Goal: Task Accomplishment & Management: Complete application form

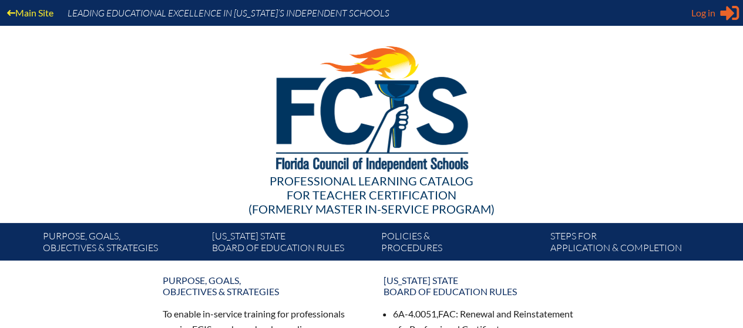
click at [702, 16] on span "Log in" at bounding box center [704, 13] width 24 height 14
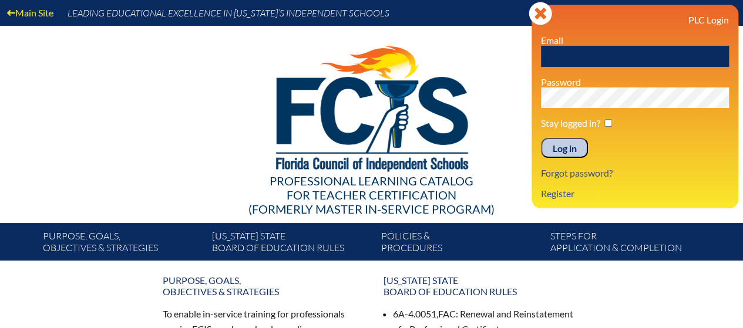
click at [623, 56] on input "text" at bounding box center [635, 56] width 188 height 21
type input "[EMAIL_ADDRESS][DOMAIN_NAME]"
click at [558, 152] on input "Log in" at bounding box center [564, 148] width 47 height 20
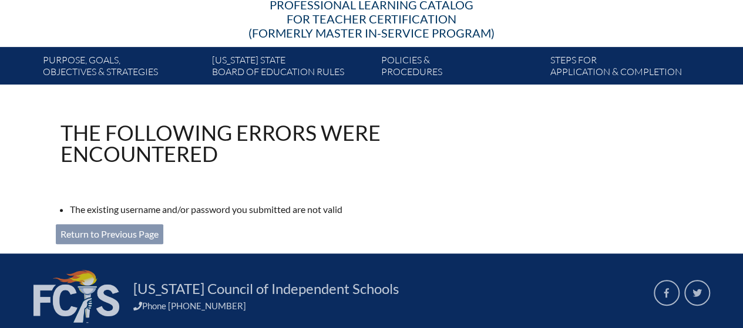
scroll to position [235, 0]
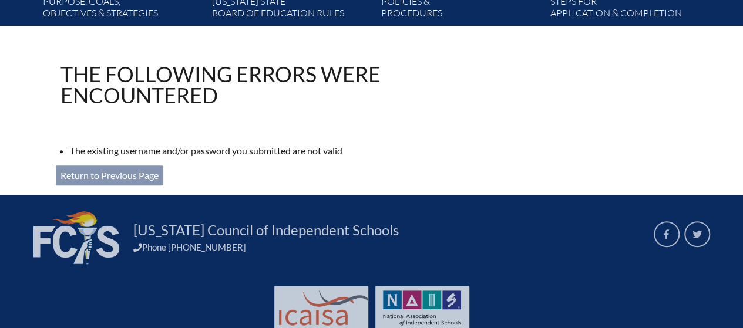
click at [132, 177] on link "Return to Previous Page" at bounding box center [110, 176] width 108 height 20
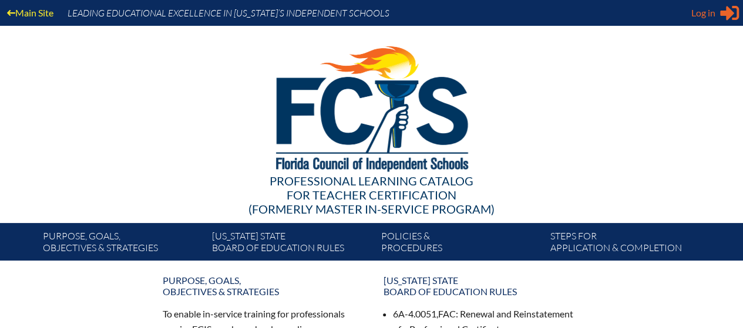
click at [716, 11] on div "Log in Close Sign in or register" at bounding box center [716, 13] width 48 height 19
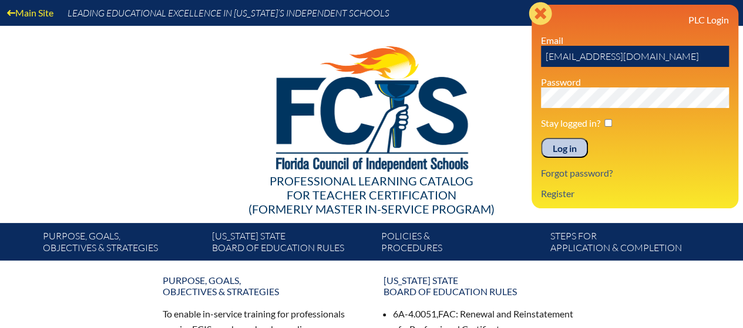
click at [716, 11] on div "Main Site Leading Educational Excellence in [US_STATE]’s Independent Schools Pr…" at bounding box center [371, 130] width 743 height 261
click at [198, 136] on div at bounding box center [371, 107] width 677 height 162
click at [565, 148] on input "Log in" at bounding box center [564, 148] width 47 height 20
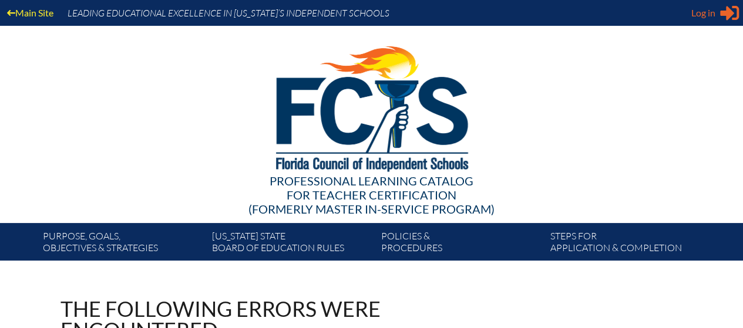
click at [693, 12] on span "Log in" at bounding box center [704, 13] width 24 height 14
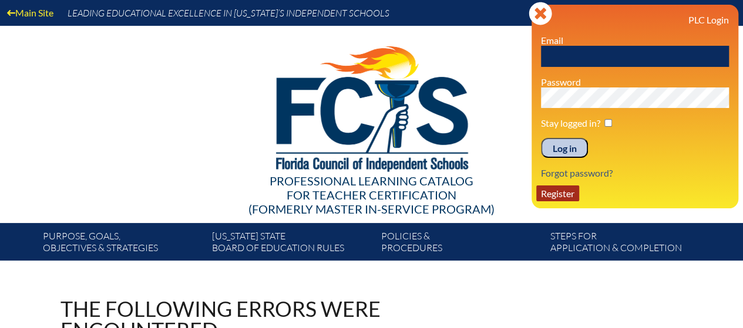
click at [550, 199] on link "Register" at bounding box center [557, 194] width 43 height 16
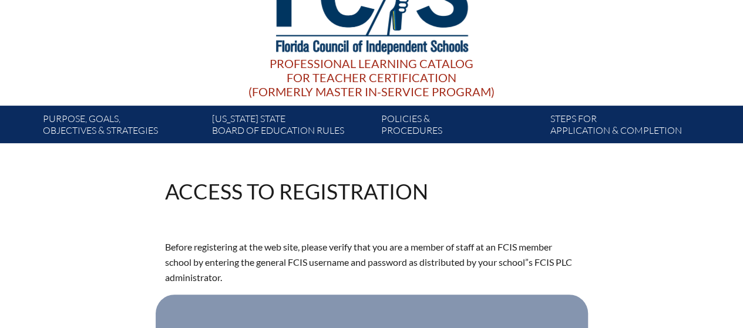
scroll to position [235, 0]
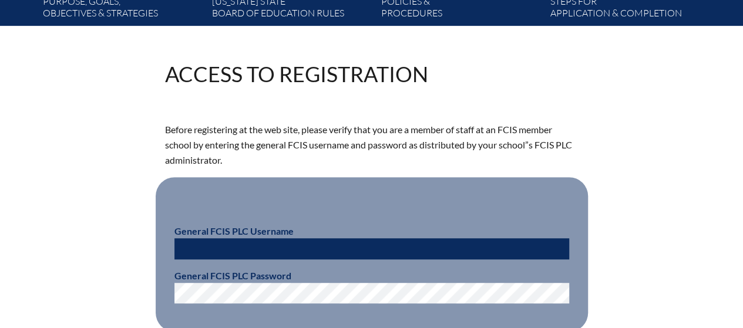
click at [217, 249] on input "text" at bounding box center [372, 249] width 395 height 21
click at [110, 251] on div "Access to Registration Before registering at the web site, please verify that y…" at bounding box center [372, 235] width 660 height 344
click at [288, 249] on input "text" at bounding box center [372, 249] width 395 height 21
type input "fcismember"
click at [685, 212] on div "Access to Registration Before registering at the web site, please verify that y…" at bounding box center [372, 235] width 660 height 344
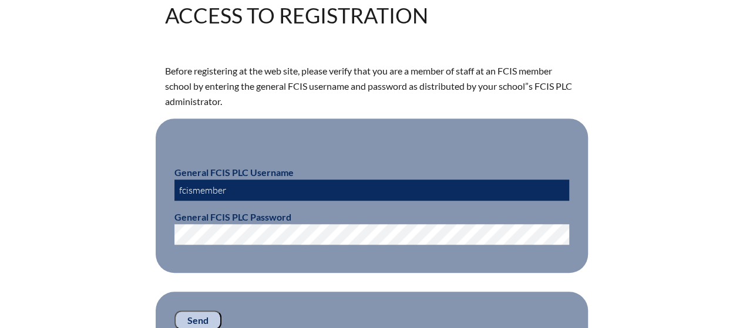
scroll to position [353, 0]
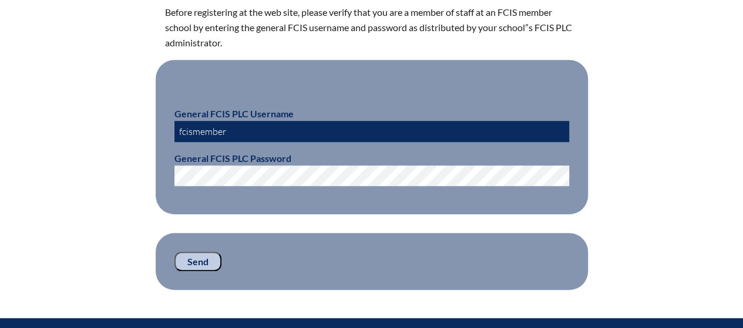
click at [187, 258] on input "Send" at bounding box center [198, 262] width 47 height 20
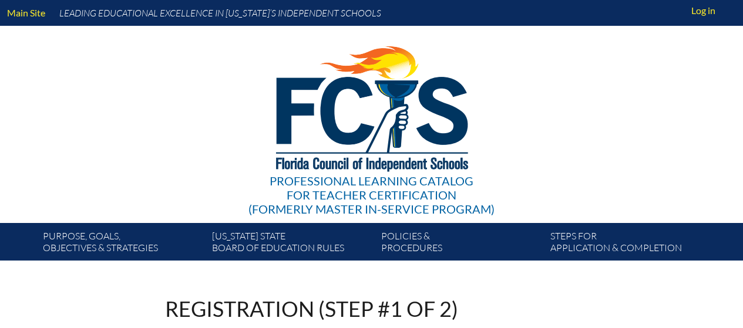
scroll to position [353, 0]
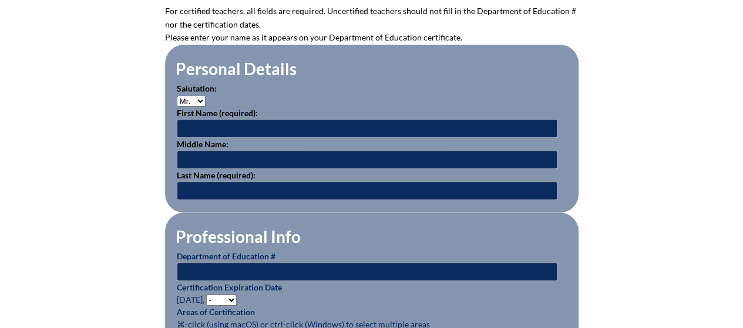
click at [197, 101] on select "Mr. Mrs. Ms. Dr. Rev." at bounding box center [191, 101] width 29 height 11
select select "Mrs."
click at [177, 96] on select "Mr. Mrs. Ms. Dr. Rev." at bounding box center [191, 101] width 29 height 11
click at [212, 134] on input "text" at bounding box center [367, 128] width 381 height 19
type input "Brittany"
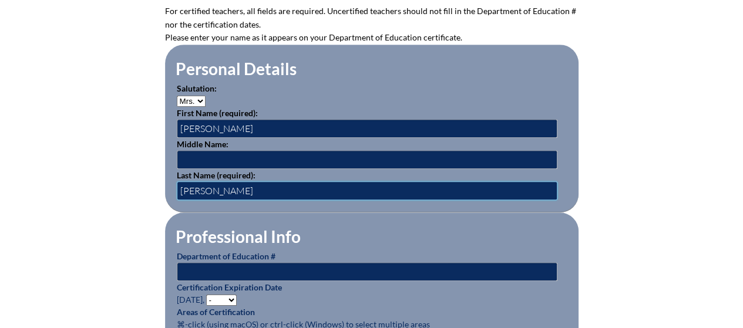
type input "Lucas"
click at [247, 269] on input "text" at bounding box center [367, 272] width 381 height 19
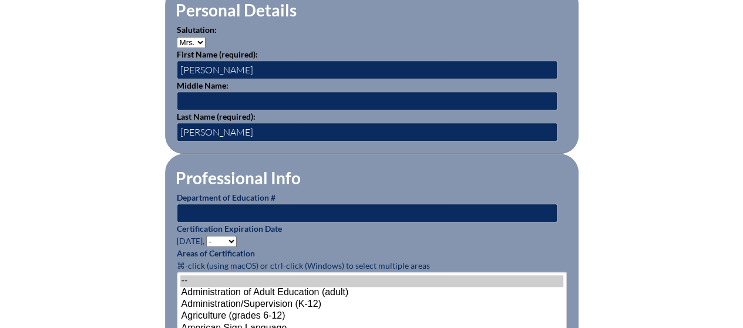
click at [235, 239] on select "- 2031 2030 2029 2028 2027 2026 2025 2024 2023 2022 2021 2020 2019 2018 2017 20…" at bounding box center [221, 241] width 31 height 11
select select "2026"
click at [208, 236] on select "- 2031 2030 2029 2028 2027 2026 2025 2024 2023 2022 2021 2020 2019 2018 2017 20…" at bounding box center [221, 241] width 31 height 11
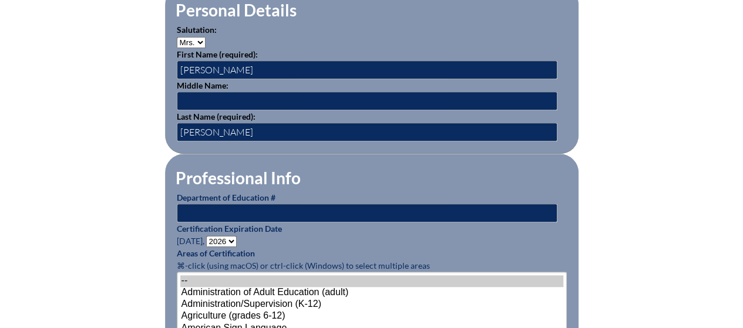
click at [235, 209] on input "text" at bounding box center [367, 213] width 381 height 19
type input "1151072"
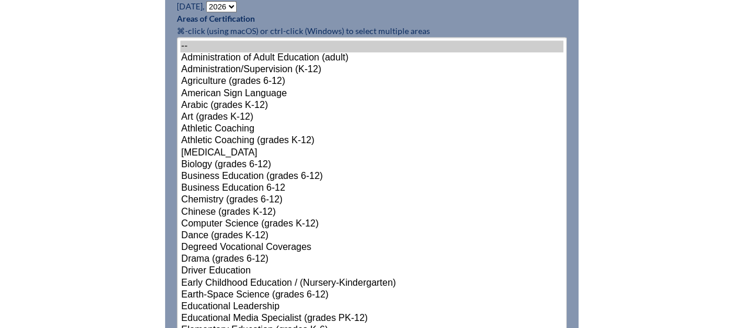
scroll to position [705, 0]
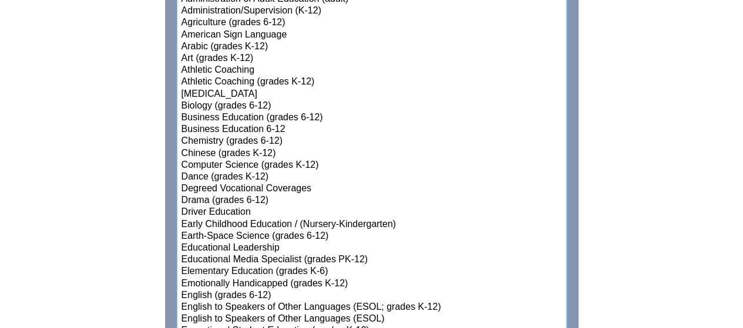
select select"]"] "15131"
click at [234, 268] on option "Elementary Education (grades K-6)" at bounding box center [371, 272] width 383 height 12
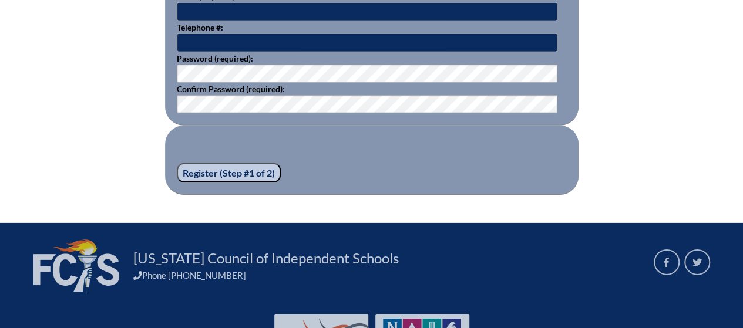
scroll to position [1708, 0]
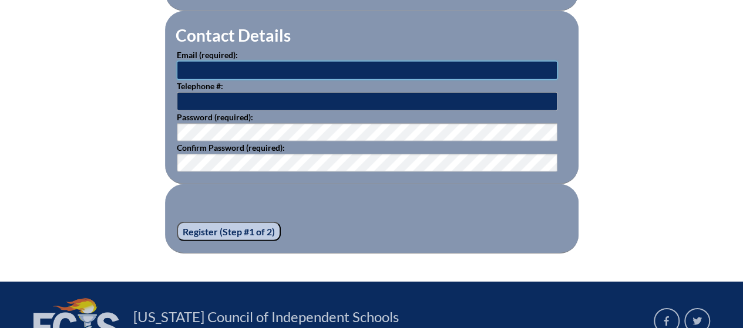
click at [284, 66] on input "text" at bounding box center [367, 70] width 381 height 19
type input "[EMAIL_ADDRESS][DOMAIN_NAME]"
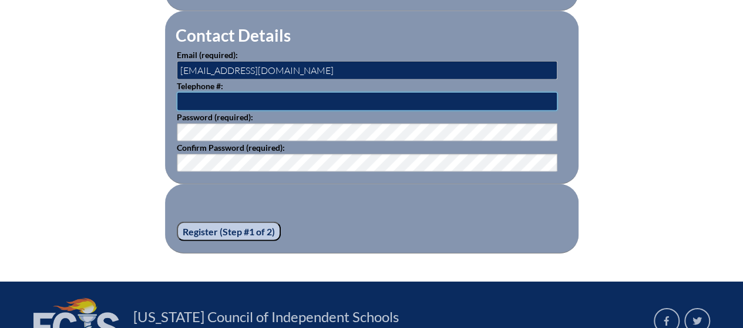
click at [193, 100] on input "text" at bounding box center [367, 101] width 381 height 19
type input "7277967679"
click at [217, 224] on input "Register (Step #1 of 2)" at bounding box center [229, 232] width 104 height 20
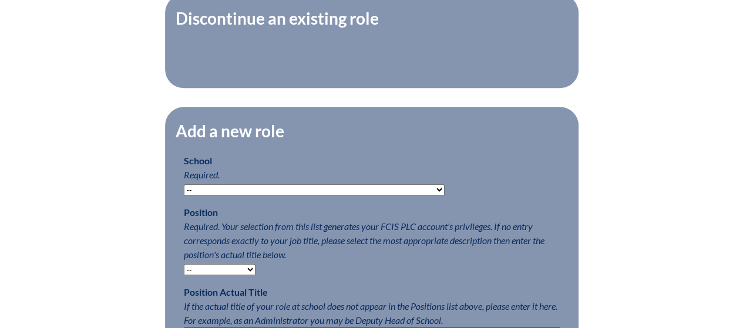
scroll to position [529, 0]
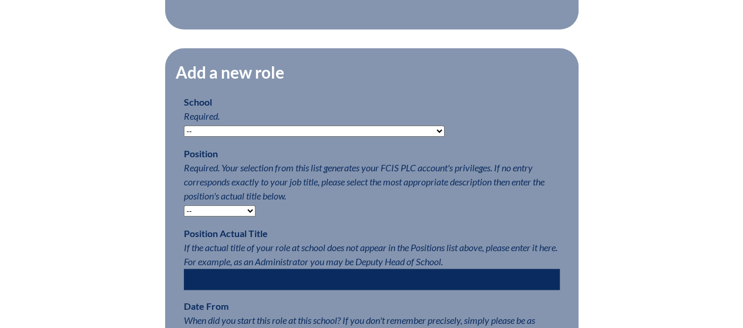
click at [240, 133] on p "School Required. -- Autism Inspired Academy Academy at Ocean Reef Academy at th…" at bounding box center [372, 116] width 376 height 42
click at [240, 137] on select "-- Autism Inspired Academy Academy at Ocean Reef Academy at the Lakes Academy P…" at bounding box center [314, 131] width 261 height 11
click at [104, 163] on div "Registration (Step #2 of 2): Add Roles Please complete your registration by add…" at bounding box center [372, 128] width 660 height 695
click at [214, 217] on select "-- Teacher PLC Coordinator Head of School Administrator" at bounding box center [220, 211] width 72 height 11
select select "15564"
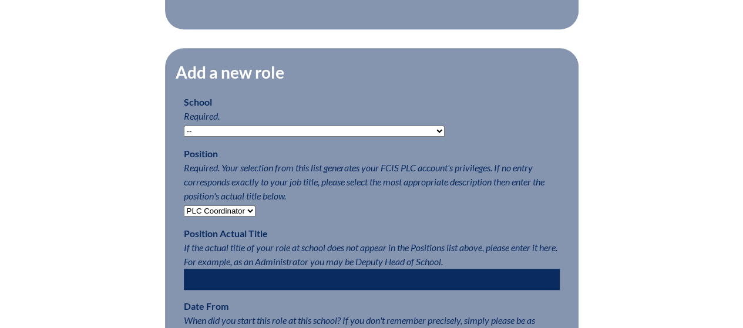
click at [184, 213] on select "-- Teacher PLC Coordinator Head of School Administrator" at bounding box center [220, 211] width 72 height 11
click at [256, 137] on select "-- Autism Inspired Academy Academy at Ocean Reef Academy at the Lakes Academy P…" at bounding box center [314, 131] width 261 height 11
select select "204272"
click at [184, 133] on select "-- Autism Inspired Academy Academy at Ocean Reef Academy at the Lakes Academy P…" at bounding box center [314, 131] width 261 height 11
click at [70, 185] on div "Registration (Step #2 of 2): Add Roles Please complete your registration by add…" at bounding box center [372, 128] width 660 height 695
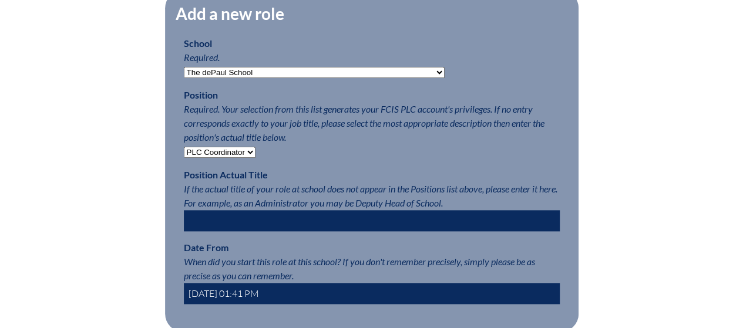
scroll to position [646, 0]
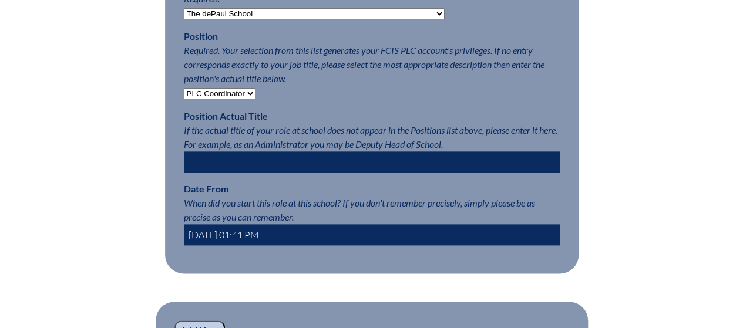
click at [225, 244] on input "2025-10-08 01:41 PM" at bounding box center [372, 234] width 376 height 21
click at [236, 242] on input "2025-10-08 01:41 PM" at bounding box center [372, 234] width 376 height 21
type input "2025-08-01 01:41 PM"
click at [128, 243] on div "Registration (Step #2 of 2): Add Roles Please complete your registration by add…" at bounding box center [372, 27] width 660 height 727
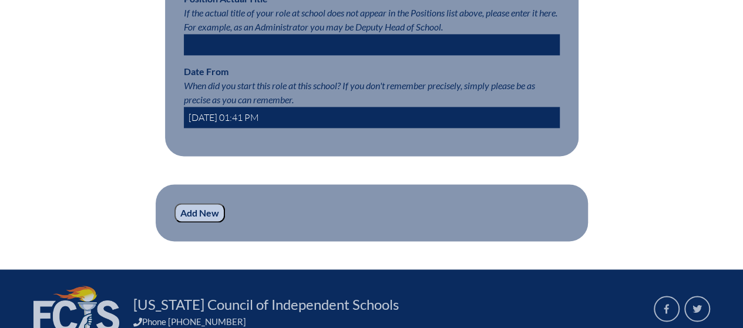
scroll to position [823, 0]
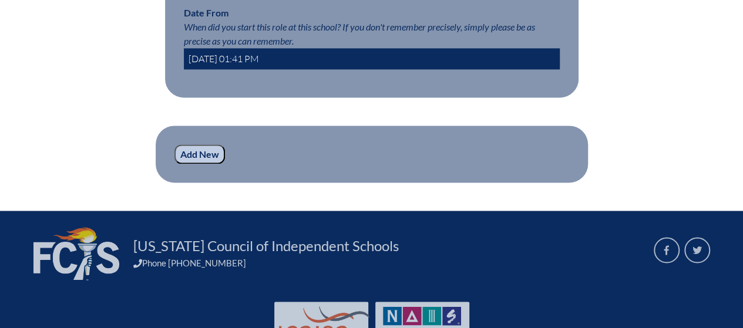
click at [202, 165] on input "Add New" at bounding box center [200, 155] width 51 height 20
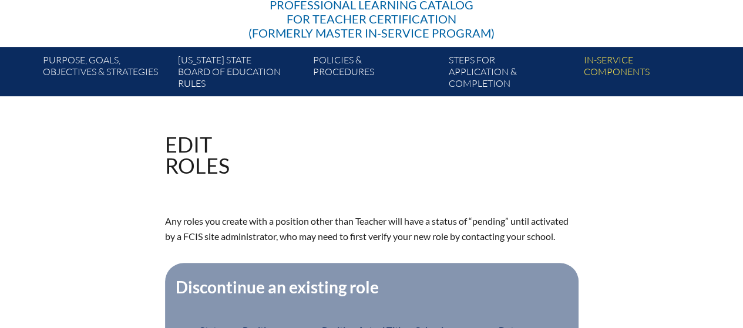
scroll to position [353, 0]
